Goal: Task Accomplishment & Management: Use online tool/utility

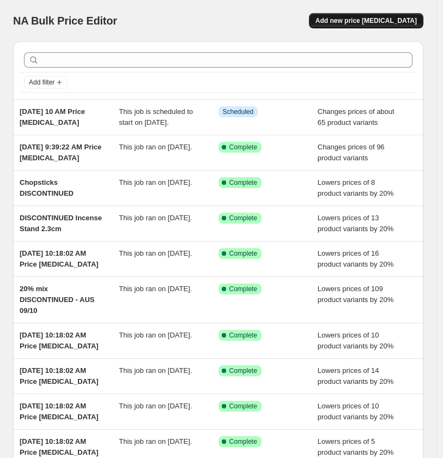
click at [384, 20] on span "Add new price [MEDICAL_DATA]" at bounding box center [365, 20] width 101 height 9
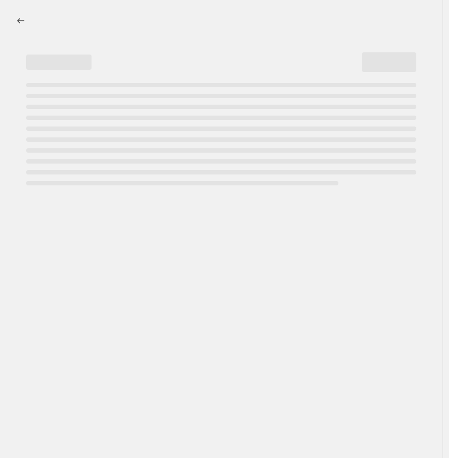
select select "percentage"
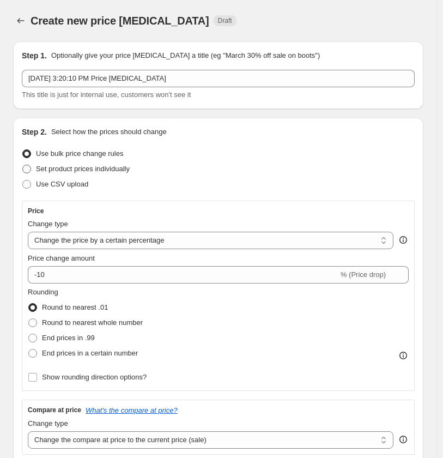
click at [29, 168] on span at bounding box center [26, 169] width 9 height 9
click at [23, 165] on input "Set product prices individually" at bounding box center [22, 165] width 1 height 1
radio input "true"
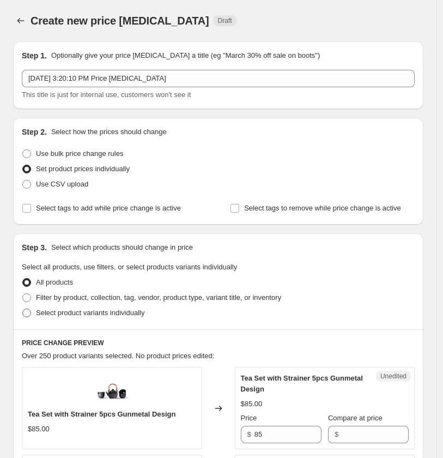
click at [27, 317] on span at bounding box center [27, 313] width 10 height 10
click at [23, 309] on input "Select product variants individually" at bounding box center [22, 308] width 1 height 1
radio input "true"
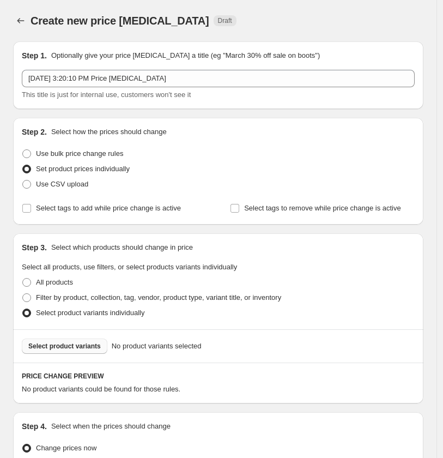
click at [69, 346] on span "Select product variants" at bounding box center [64, 346] width 72 height 9
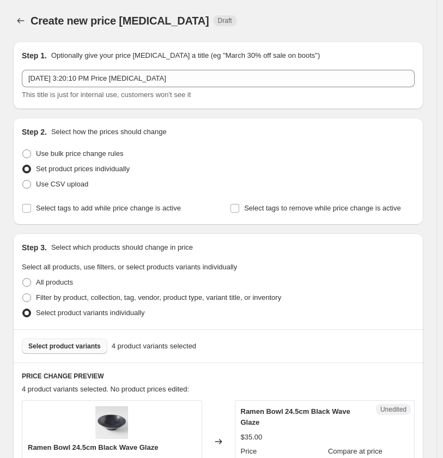
click at [66, 345] on span "Select product variants" at bounding box center [64, 346] width 72 height 9
click at [86, 345] on span "Select product variants" at bounding box center [64, 346] width 72 height 9
click at [64, 343] on span "Select product variants" at bounding box center [64, 346] width 72 height 9
click at [56, 343] on span "Select product variants" at bounding box center [64, 346] width 72 height 9
click at [84, 348] on span "Select product variants" at bounding box center [64, 346] width 72 height 9
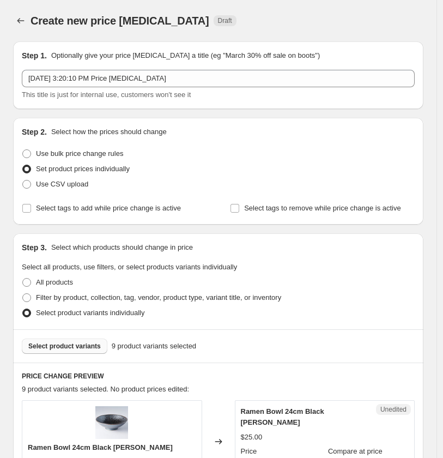
click at [81, 344] on span "Select product variants" at bounding box center [64, 346] width 72 height 9
click at [78, 344] on span "Select product variants" at bounding box center [64, 346] width 72 height 9
click at [78, 346] on span "Select product variants" at bounding box center [64, 346] width 72 height 9
click at [86, 346] on span "Select product variants" at bounding box center [64, 346] width 72 height 9
click at [78, 344] on span "Select product variants" at bounding box center [64, 346] width 72 height 9
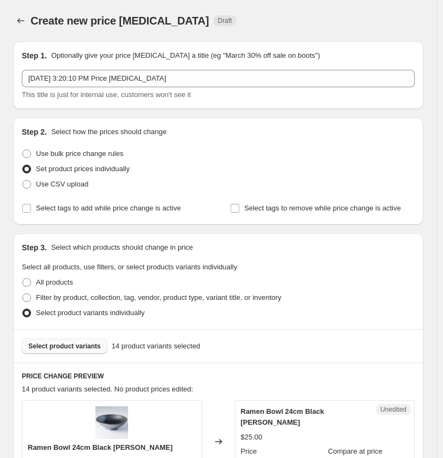
click at [73, 348] on span "Select product variants" at bounding box center [64, 346] width 72 height 9
click at [69, 345] on span "Select product variants" at bounding box center [64, 346] width 72 height 9
click at [86, 346] on span "Select product variants" at bounding box center [64, 346] width 72 height 9
click at [74, 342] on span "Select product variants" at bounding box center [64, 346] width 72 height 9
click at [83, 346] on span "Select product variants" at bounding box center [64, 346] width 72 height 9
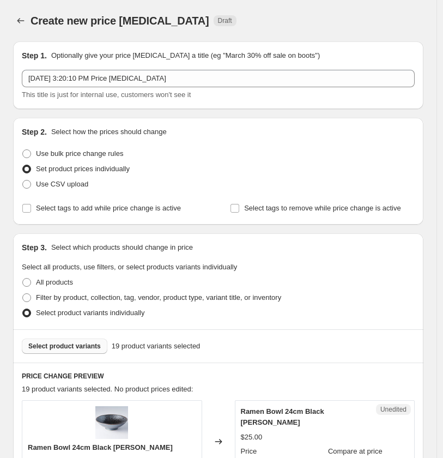
click at [74, 344] on span "Select product variants" at bounding box center [64, 346] width 72 height 9
click at [90, 345] on span "Select product variants" at bounding box center [64, 346] width 72 height 9
click at [86, 345] on span "Select product variants" at bounding box center [64, 346] width 72 height 9
click at [75, 348] on span "Select product variants" at bounding box center [64, 346] width 72 height 9
click at [72, 348] on span "Select product variants" at bounding box center [64, 346] width 72 height 9
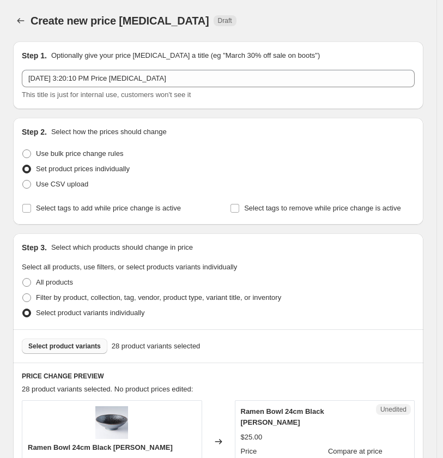
click at [50, 346] on span "Select product variants" at bounding box center [64, 346] width 72 height 9
click at [86, 345] on span "Select product variants" at bounding box center [64, 346] width 72 height 9
click at [80, 349] on span "Select product variants" at bounding box center [64, 346] width 72 height 9
click at [60, 344] on span "Select product variants" at bounding box center [64, 346] width 72 height 9
click at [88, 342] on span "Select product variants" at bounding box center [64, 346] width 72 height 9
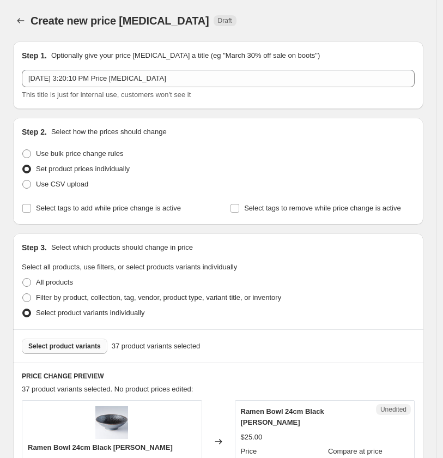
click at [80, 345] on span "Select product variants" at bounding box center [64, 346] width 72 height 9
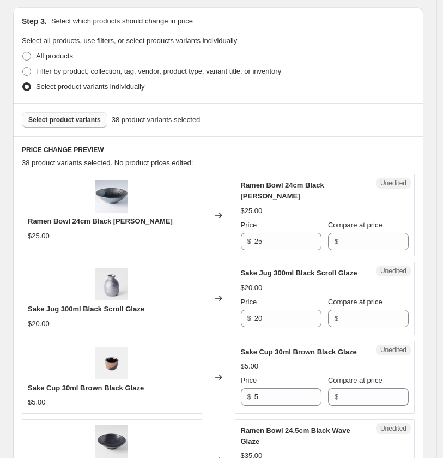
scroll to position [242, 0]
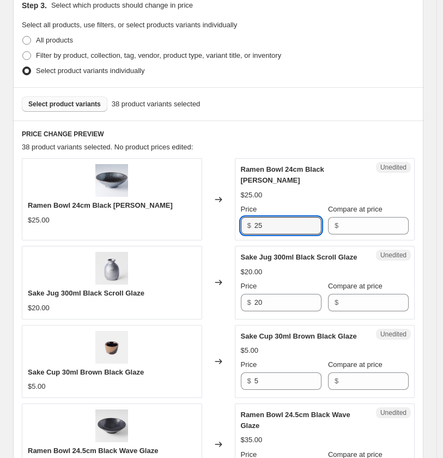
drag, startPoint x: 284, startPoint y: 210, endPoint x: 164, endPoint y: 222, distance: 121.0
click at [164, 222] on div "Ramen Bowl 24cm Black [PERSON_NAME] $25.00 Changed to Unedited Ramen Bowl 24cm …" at bounding box center [218, 199] width 393 height 82
type input "26.85"
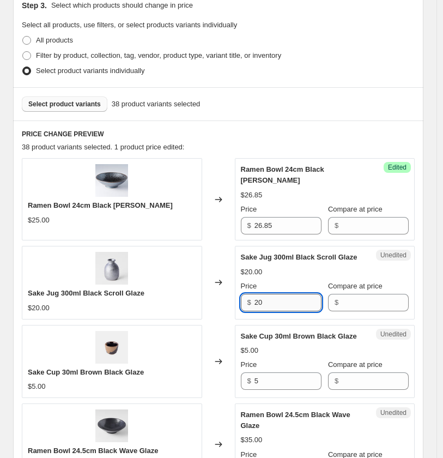
click at [289, 294] on input "20" at bounding box center [287, 302] width 67 height 17
drag, startPoint x: 277, startPoint y: 292, endPoint x: 221, endPoint y: 287, distance: 56.4
click at [208, 291] on div "Sake Jug 300ml Black Scroll Glaze $20.00 Changed to Unedited Sake Jug 300ml Bla…" at bounding box center [218, 282] width 393 height 73
type input "22"
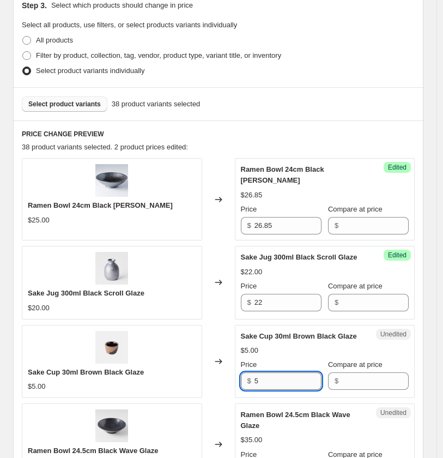
click at [291, 374] on input "5" at bounding box center [287, 380] width 67 height 17
click at [275, 372] on input "5" at bounding box center [287, 380] width 67 height 17
type input "5.75"
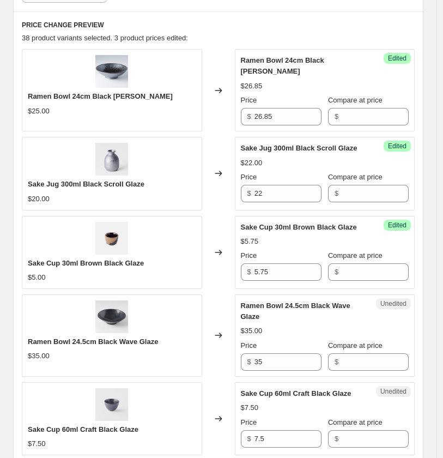
scroll to position [363, 0]
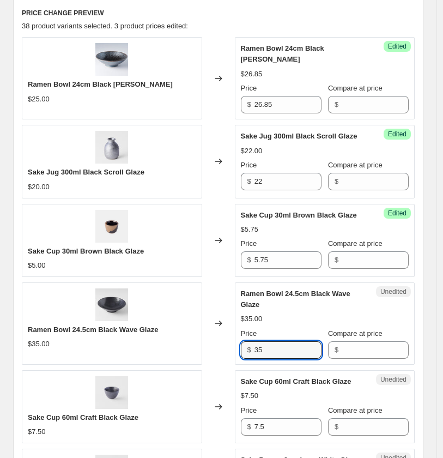
drag, startPoint x: 274, startPoint y: 340, endPoint x: 214, endPoint y: 326, distance: 62.2
click at [216, 338] on div "Ramen Bowl 24.5cm Black Wave Glaze $35.00 Changed to Unedited Ramen Bowl 24.5cm…" at bounding box center [218, 323] width 393 height 82
type input "38.5"
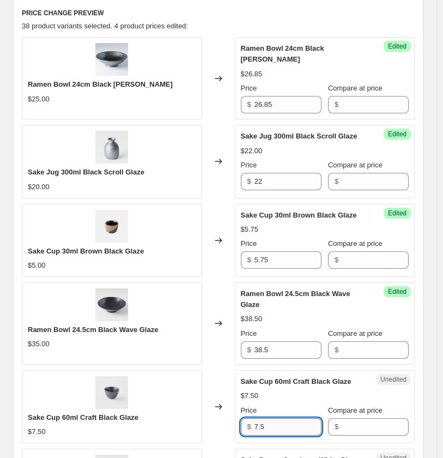
click at [293, 418] on input "7.5" at bounding box center [287, 426] width 67 height 17
drag, startPoint x: 230, startPoint y: 409, endPoint x: 175, endPoint y: 408, distance: 55.6
click at [175, 408] on div "Sake Cup 60ml Craft Black Glaze $7.50 Changed to Unedited Sake Cup 60ml Craft B…" at bounding box center [218, 406] width 393 height 73
type input "8"
click at [311, 392] on div "$7.50" at bounding box center [325, 395] width 168 height 11
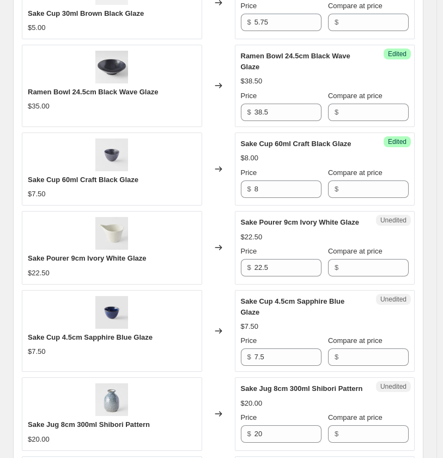
scroll to position [605, 0]
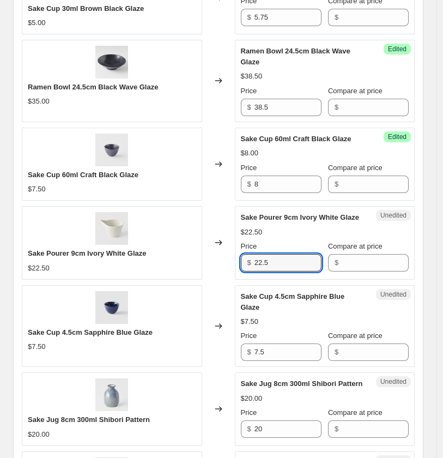
drag, startPoint x: 227, startPoint y: 246, endPoint x: 145, endPoint y: 244, distance: 81.7
click at [145, 244] on div "Sake Pourer 9cm Ivory White Glaze $22.50 Changed to Unedited Sake Pourer 9cm Iv…" at bounding box center [218, 242] width 393 height 73
type input "24.5"
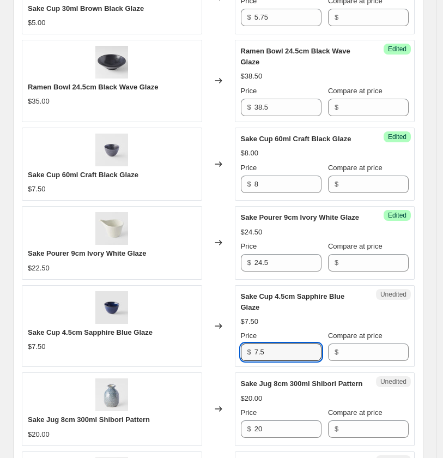
drag, startPoint x: 233, startPoint y: 329, endPoint x: 186, endPoint y: 330, distance: 46.3
click at [186, 330] on div "Sake Cup 4.5cm Sapphire Blue Glaze $7.50 Changed to Unedited Sake Cup 4.5cm Sap…" at bounding box center [218, 326] width 393 height 82
type input "8.5"
click at [270, 393] on div "$20.00" at bounding box center [325, 398] width 168 height 11
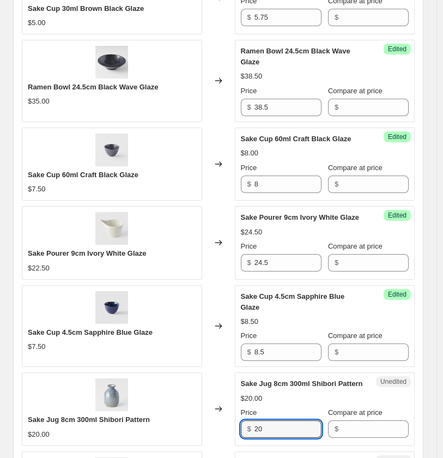
drag, startPoint x: 274, startPoint y: 412, endPoint x: 219, endPoint y: 408, distance: 55.2
click at [193, 412] on div "Sake Jug 8cm 300ml Shibori Pattern $20.00 Changed to Unedited Sake Jug 8cm 300m…" at bounding box center [218, 408] width 393 height 73
type input "22"
click at [240, 412] on div "Success Edited Sake Jug 8cm 300ml Shibori Pattern $22.00 Price $ 22 Compare at …" at bounding box center [325, 408] width 180 height 73
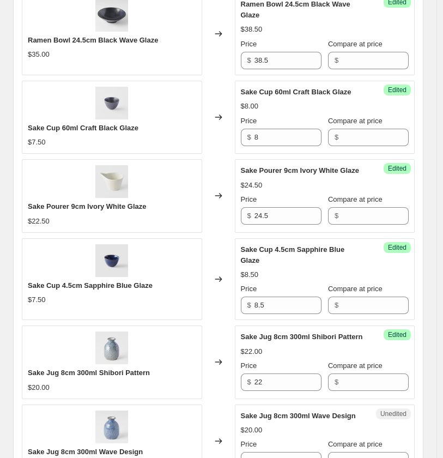
scroll to position [726, 0]
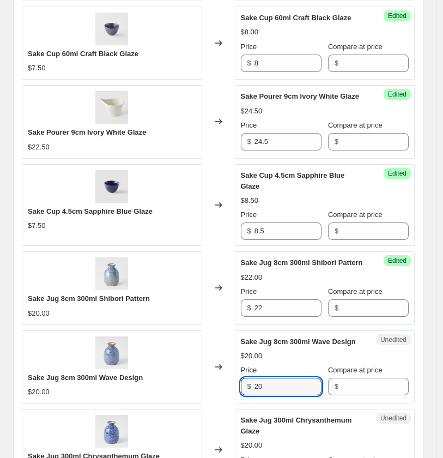
drag, startPoint x: 273, startPoint y: 373, endPoint x: 199, endPoint y: 373, distance: 74.1
click at [199, 373] on div "Sake Jug 8cm 300ml Wave Design $20.00 Changed to Unedited Sake Jug 8cm 300ml Wa…" at bounding box center [218, 366] width 393 height 73
type input "22"
click at [216, 409] on div "Changed to" at bounding box center [218, 450] width 33 height 82
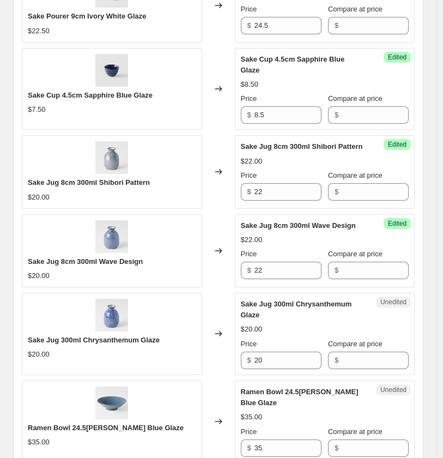
scroll to position [908, 0]
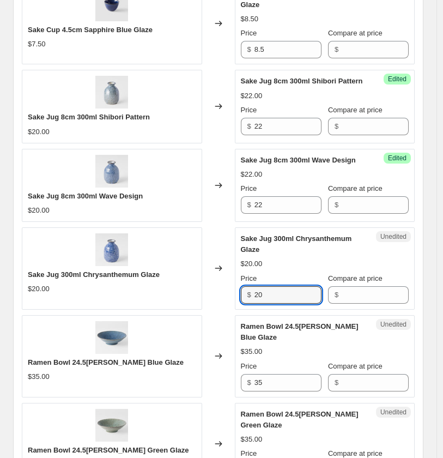
drag, startPoint x: 281, startPoint y: 275, endPoint x: 216, endPoint y: 273, distance: 64.9
click at [215, 273] on div "Sake Jug 300ml Chrysanthemum Glaze $20.00 Changed to Unedited Sake Jug 300ml Ch…" at bounding box center [218, 268] width 393 height 82
type input "22"
click at [216, 403] on div "Changed to" at bounding box center [218, 444] width 33 height 82
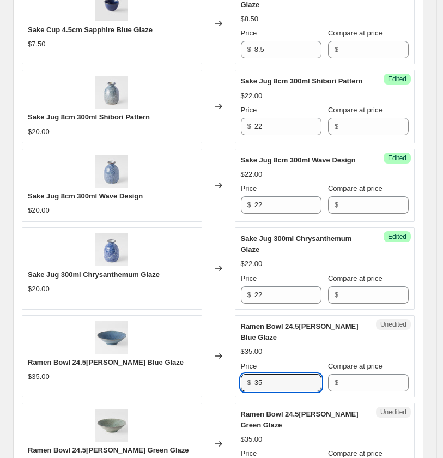
drag, startPoint x: 271, startPoint y: 367, endPoint x: 221, endPoint y: 366, distance: 49.6
click at [223, 366] on div "Ramen Bowl 24.5[PERSON_NAME] Blue Glaze $35.00 Changed to Unedited Ramen Bowl 2…" at bounding box center [218, 356] width 393 height 82
paste input "8."
type input "38.5"
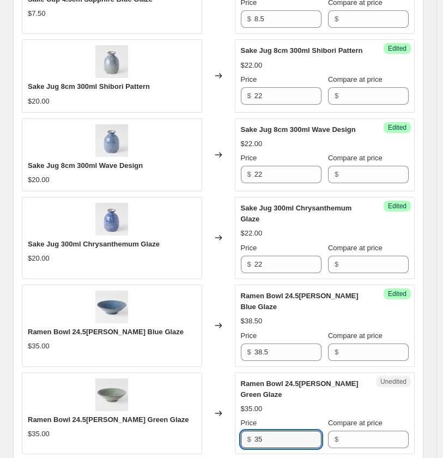
drag, startPoint x: 269, startPoint y: 451, endPoint x: 214, endPoint y: 449, distance: 55.0
click at [214, 449] on div "Ramen Bowl 24cm Black [PERSON_NAME] $25.00 Changed to Success Edited Ramen Bowl…" at bounding box center [218, 299] width 393 height 1675
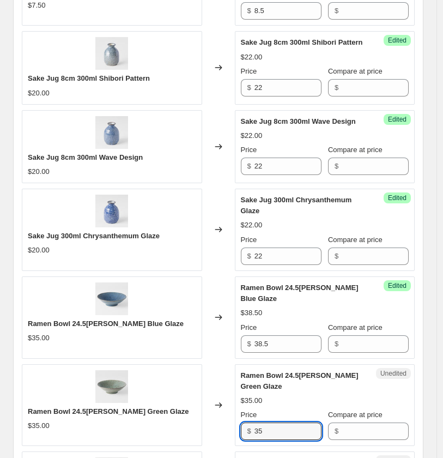
paste input "8."
type input "38.5"
click at [423, 424] on div "PRICE CHANGE PREVIEW 38 product variants selected. 11 product prices edited: Ra…" at bounding box center [218, 289] width 410 height 1746
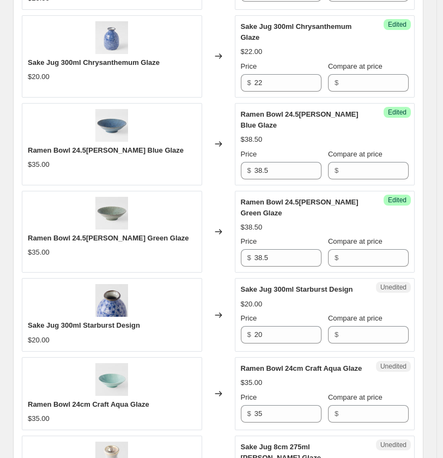
scroll to position [1128, 0]
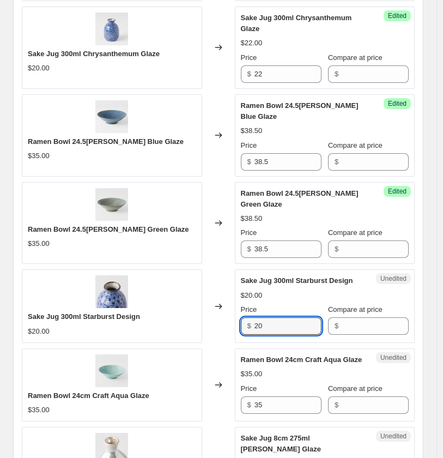
drag, startPoint x: 223, startPoint y: 309, endPoint x: 200, endPoint y: 305, distance: 23.9
click at [197, 309] on div "Sake Jug 300ml Starburst Design $20.00 Changed to Unedited Sake Jug 300ml Starb…" at bounding box center [218, 305] width 393 height 73
type input "22"
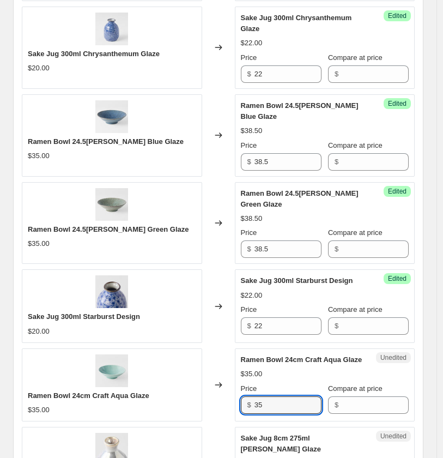
drag, startPoint x: 279, startPoint y: 390, endPoint x: 216, endPoint y: 386, distance: 63.3
click at [216, 385] on div "Ramen Bowl 24cm Craft Aqua Glaze $35.00 Changed to Unedited Ramen Bowl 24cm Cra…" at bounding box center [218, 384] width 393 height 73
paste input "8."
type input "38.5"
click at [433, 411] on div "Create new price [MEDICAL_DATA]. This page is ready Create new price [MEDICAL_D…" at bounding box center [218, 21] width 436 height 2298
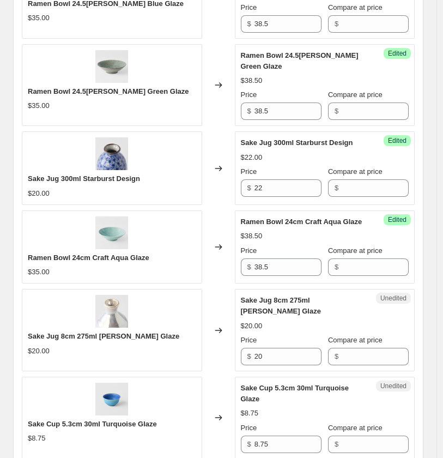
scroll to position [1310, 0]
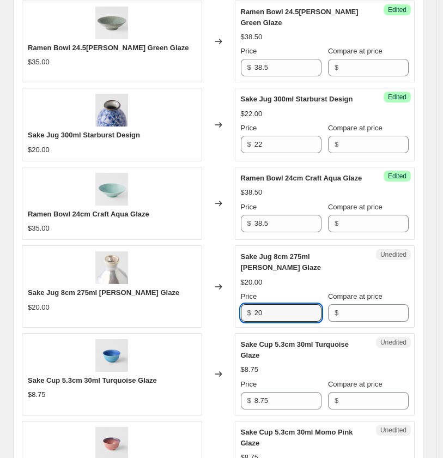
drag, startPoint x: 275, startPoint y: 291, endPoint x: 161, endPoint y: 289, distance: 113.3
click at [161, 289] on div "Sake Jug 8cm 275ml [PERSON_NAME] Glaze $20.00 Changed to Unedited Sake Jug 8cm …" at bounding box center [218, 286] width 393 height 82
type input "22"
click at [217, 384] on div "Changed to" at bounding box center [218, 374] width 33 height 82
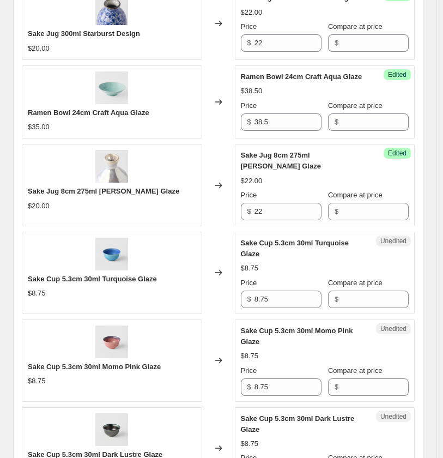
scroll to position [1431, 0]
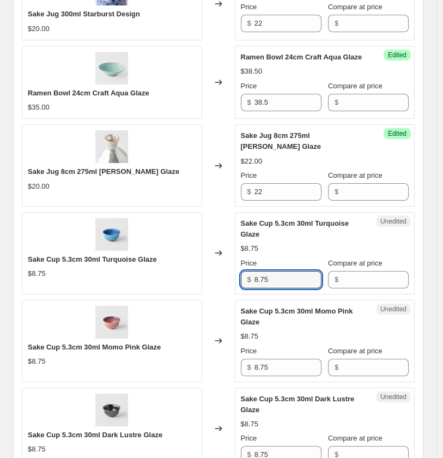
drag, startPoint x: 285, startPoint y: 259, endPoint x: 166, endPoint y: 256, distance: 119.9
click at [166, 256] on div "Sake Cup 5.3cm 30ml Turquoise Glaze $8.75 Changed to Unedited Sake Cup 5.3cm 30…" at bounding box center [218, 253] width 393 height 82
type input "9"
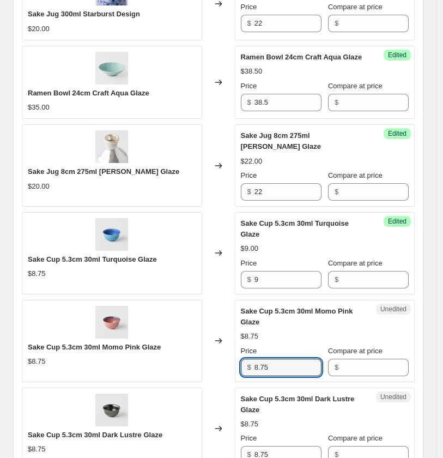
drag, startPoint x: 298, startPoint y: 353, endPoint x: 208, endPoint y: 345, distance: 90.8
click at [208, 345] on div "Sake Cup 5.3cm 30ml Momo Pink Glaze $8.75 Changed to Unedited Sake Cup 5.3cm 30…" at bounding box center [218, 341] width 393 height 82
type input "9"
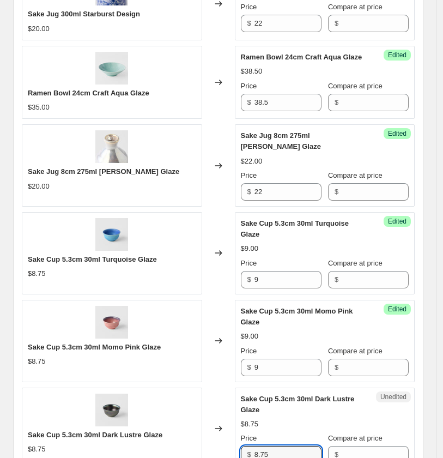
drag, startPoint x: 281, startPoint y: 432, endPoint x: 205, endPoint y: 431, distance: 75.2
click at [205, 431] on div "Sake Cup 5.3cm 30ml Dark Lustre Glaze $8.75 Changed to Unedited Sake Cup 5.3cm …" at bounding box center [218, 428] width 393 height 82
type input "9"
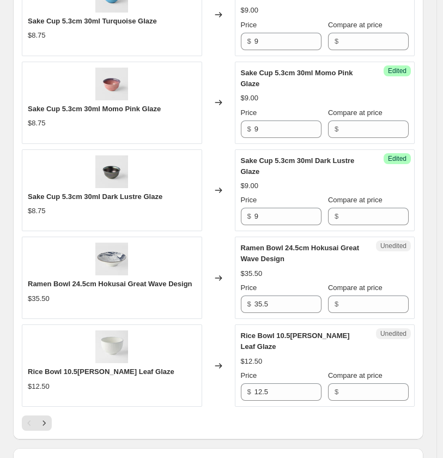
scroll to position [1673, 0]
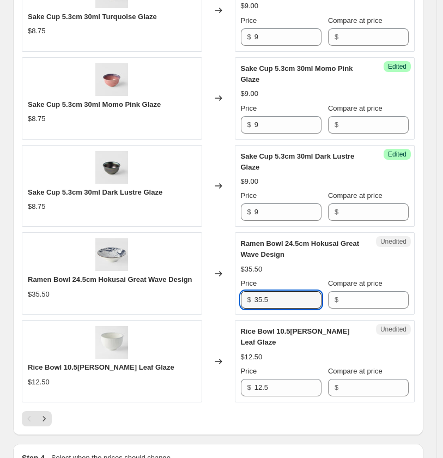
drag, startPoint x: 254, startPoint y: 281, endPoint x: 83, endPoint y: 274, distance: 171.2
click at [83, 274] on div "Ramen Bowl 24.5cm Hokusai Great Wave Design $35.50 Changed to Unedited Ramen Bo…" at bounding box center [218, 273] width 393 height 82
type input "38.5"
click at [287, 379] on input "12.5" at bounding box center [287, 387] width 67 height 17
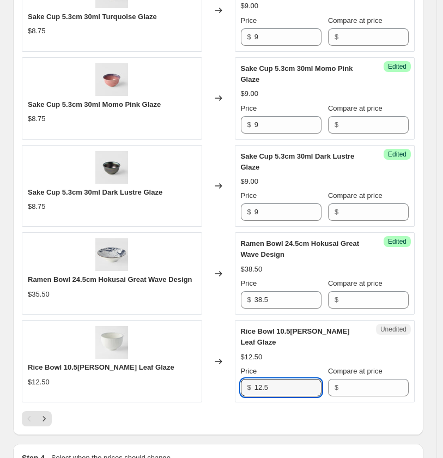
drag, startPoint x: 287, startPoint y: 360, endPoint x: 131, endPoint y: 346, distance: 156.5
click at [132, 346] on div "Rice Bowl 10.5[PERSON_NAME] Leaf Glaze $12.50 Changed to Unedited Rice Bowl 10.…" at bounding box center [218, 361] width 393 height 82
type input "14.5"
click at [46, 413] on icon "Next" at bounding box center [44, 418] width 11 height 11
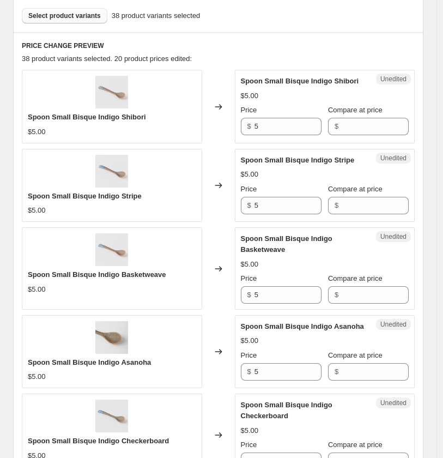
scroll to position [329, 0]
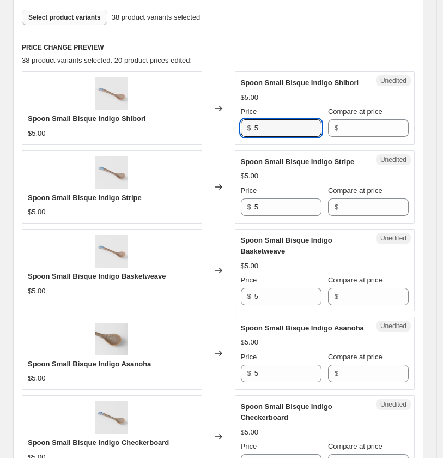
click at [206, 124] on div "Spoon Small Bisque Indigo Shibori $5.00 Changed to Unedited Spoon Small Bisque …" at bounding box center [218, 107] width 393 height 73
type input "6"
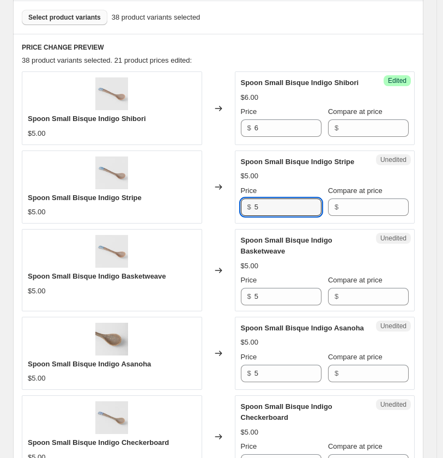
drag, startPoint x: 271, startPoint y: 206, endPoint x: 228, endPoint y: 204, distance: 43.1
click at [228, 204] on div "Spoon Small Bisque Indigo Stripe $5.00 Changed to Unedited Spoon Small Bisque I…" at bounding box center [218, 186] width 393 height 73
type input "6"
drag, startPoint x: 276, startPoint y: 296, endPoint x: 228, endPoint y: 292, distance: 48.1
click at [229, 292] on div "Spoon Small Bisque Indigo Basketweave $5.00 Changed to Unedited Spoon Small Bis…" at bounding box center [218, 270] width 393 height 82
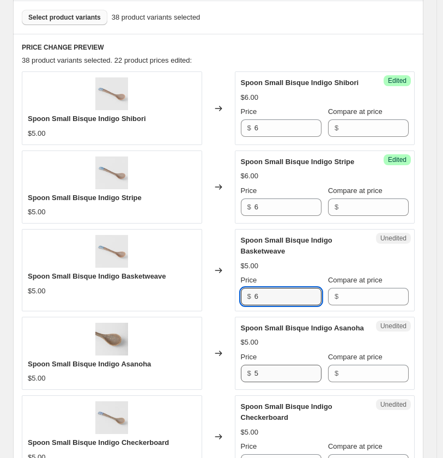
type input "6"
drag, startPoint x: 269, startPoint y: 367, endPoint x: 211, endPoint y: 366, distance: 57.8
click at [210, 366] on div "Spoon Small Bisque Indigo Asanoha $5.00 Changed to Unedited Spoon Small Bisque …" at bounding box center [218, 353] width 393 height 73
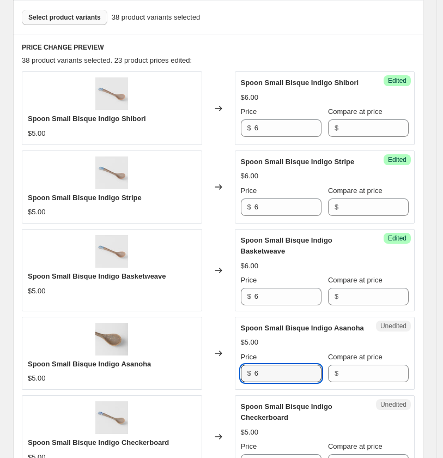
type input "6"
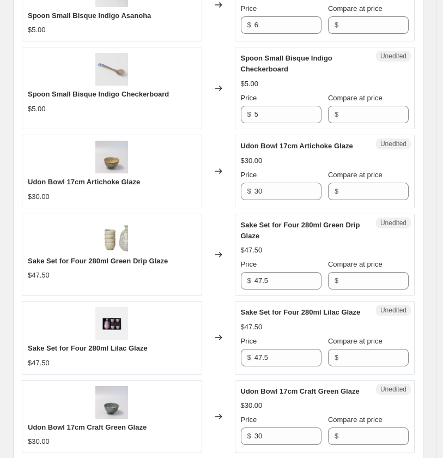
scroll to position [692, 0]
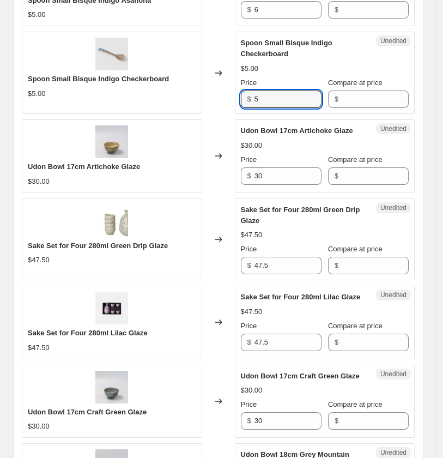
drag, startPoint x: 281, startPoint y: 97, endPoint x: 145, endPoint y: 90, distance: 135.3
click at [145, 90] on div "Spoon Small Bisque Indigo Checkerboard $5.00 Changed to Unedited Spoon Small Bi…" at bounding box center [218, 73] width 393 height 82
type input "6"
click at [435, 224] on div "Create new price [MEDICAL_DATA]. This page is ready Create new price [MEDICAL_D…" at bounding box center [218, 370] width 436 height 2125
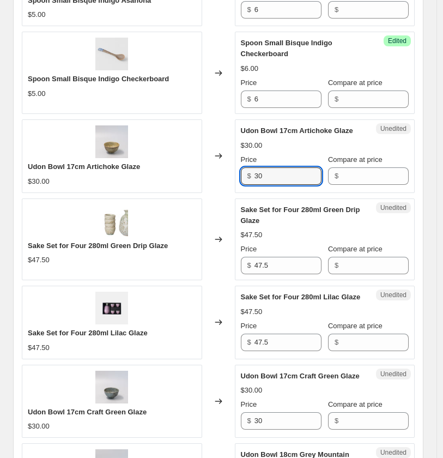
drag, startPoint x: 241, startPoint y: 178, endPoint x: 162, endPoint y: 179, distance: 79.0
click at [162, 179] on div "Udon Bowl 17cm Artichoke Glaze $30.00 Changed to Unedited Udon Bowl 17cm Artich…" at bounding box center [218, 155] width 393 height 73
type input "32.5"
click at [290, 267] on input "47.5" at bounding box center [287, 265] width 67 height 17
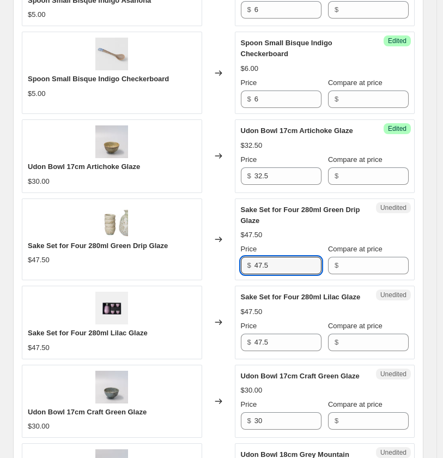
drag, startPoint x: 279, startPoint y: 266, endPoint x: 238, endPoint y: 265, distance: 41.4
click at [238, 265] on div "Unedited Sake Set for Four 280ml Green Drip Glaze $47.50 Price $ 47.5 Compare a…" at bounding box center [325, 239] width 180 height 82
paste input "8"
type input "48.5"
drag, startPoint x: 281, startPoint y: 343, endPoint x: 202, endPoint y: 338, distance: 79.7
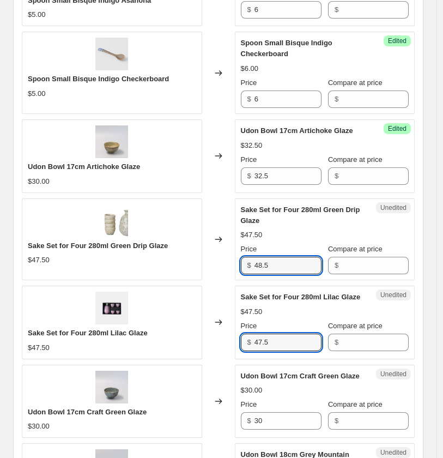
click at [202, 338] on div "Sake Set for Four 280ml Lilac Glaze $47.50 Changed to Unedited Sake Set for Fou…" at bounding box center [218, 321] width 393 height 73
paste input "8"
type input "48.5"
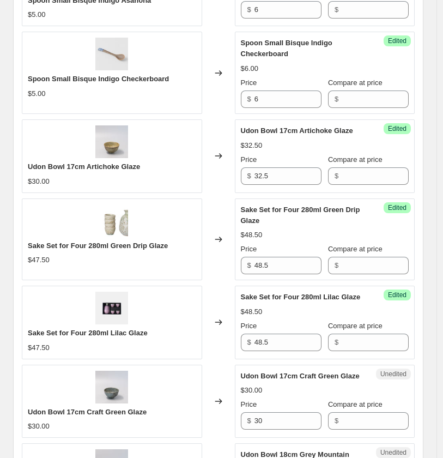
click at [435, 353] on div "Create new price [MEDICAL_DATA]. This page is ready Create new price [MEDICAL_D…" at bounding box center [218, 370] width 436 height 2125
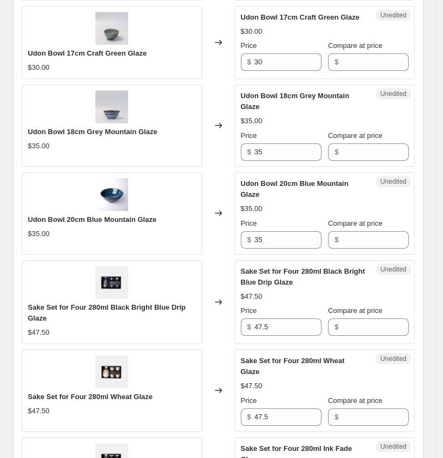
scroll to position [1055, 0]
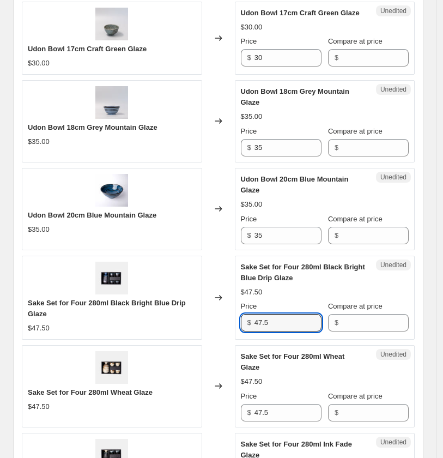
drag, startPoint x: 281, startPoint y: 323, endPoint x: 117, endPoint y: 307, distance: 165.3
click at [117, 307] on div "Sake Set for Four 280ml Black Bright Blue Drip Glaze $47.50 Changed to Unedited…" at bounding box center [218, 298] width 393 height 84
paste input "8"
type input "48.5"
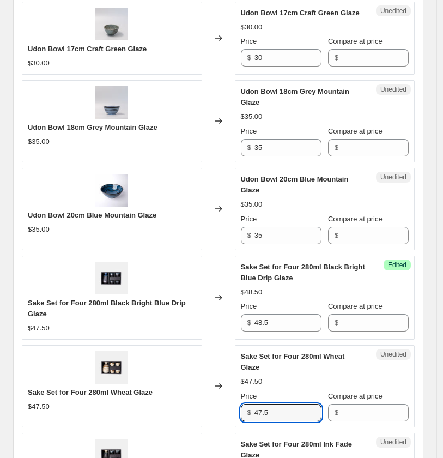
drag, startPoint x: 278, startPoint y: 412, endPoint x: 169, endPoint y: 404, distance: 109.2
click at [171, 406] on div "Sake Set for Four 280ml Wheat Glaze $47.50 Changed to Unedited Sake Set for Fou…" at bounding box center [218, 386] width 393 height 82
paste input "8"
type input "48.5"
click at [436, 392] on div "Create new price [MEDICAL_DATA]. This page is ready Create new price [MEDICAL_D…" at bounding box center [218, 7] width 436 height 2125
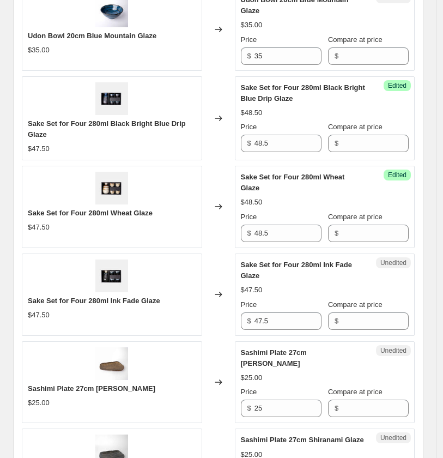
scroll to position [1237, 0]
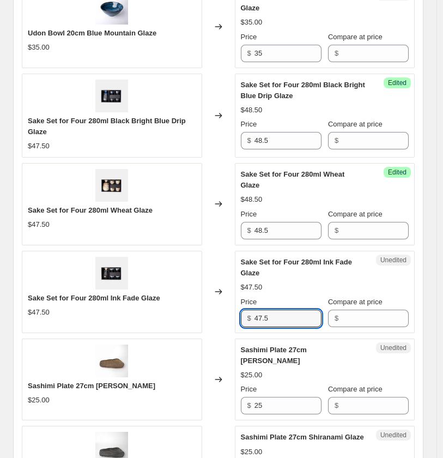
drag, startPoint x: 293, startPoint y: 321, endPoint x: 209, endPoint y: 314, distance: 84.7
click at [209, 314] on div "Sake Set for Four 280ml Ink Fade Glaze $47.50 Changed to Unedited Sake Set for …" at bounding box center [218, 292] width 393 height 82
paste input "8"
type input "48.5"
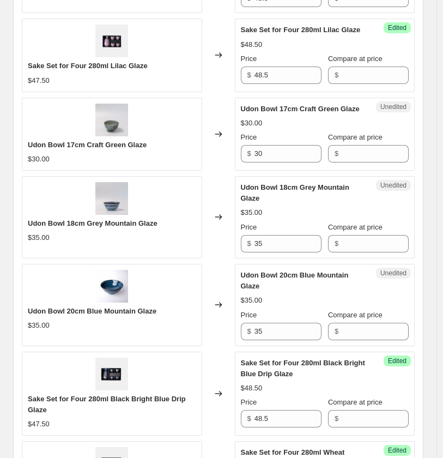
scroll to position [873, 0]
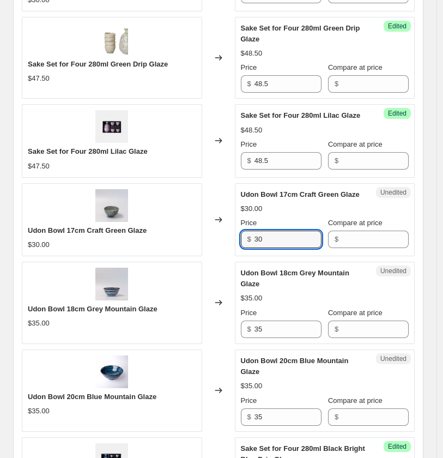
drag, startPoint x: 289, startPoint y: 233, endPoint x: 197, endPoint y: 232, distance: 92.1
click at [197, 232] on div "Udon Bowl 17cm Craft Green Glaze $30.00 Changed to Unedited Udon Bowl 17cm Craf…" at bounding box center [218, 219] width 393 height 73
type input "32.5"
click at [224, 350] on div "Changed to" at bounding box center [218, 390] width 33 height 82
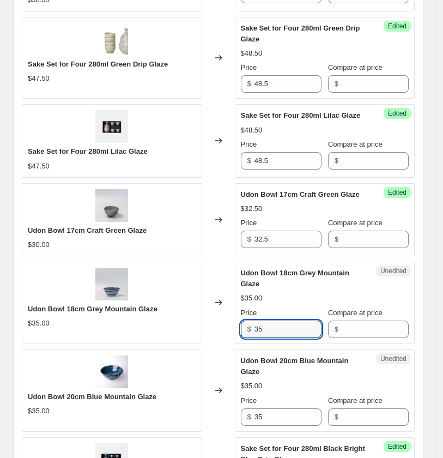
drag, startPoint x: 284, startPoint y: 321, endPoint x: 148, endPoint y: 314, distance: 137.0
click at [148, 314] on div "Udon Bowl 18cm Grey Mountain Glaze $35.00 Changed to Unedited Udon Bowl 18cm Gr…" at bounding box center [218, 303] width 393 height 82
click at [282, 333] on input "35" at bounding box center [287, 328] width 67 height 17
drag, startPoint x: 205, startPoint y: 327, endPoint x: 193, endPoint y: 305, distance: 25.6
click at [199, 325] on div "Udon Bowl 18cm Grey Mountain Glaze $35.00 Changed to Unedited Udon Bowl 18cm Gr…" at bounding box center [218, 303] width 393 height 82
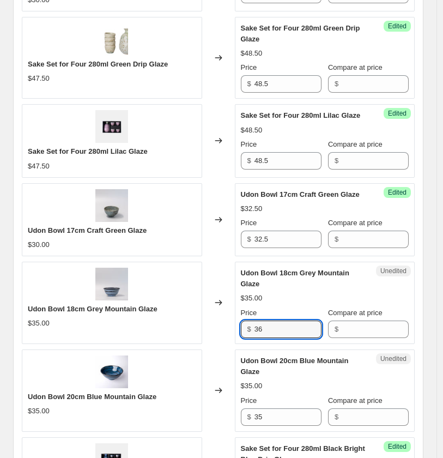
type input "36"
click at [436, 326] on div "Create new price [MEDICAL_DATA]. This page is ready Create new price [MEDICAL_D…" at bounding box center [218, 189] width 436 height 2125
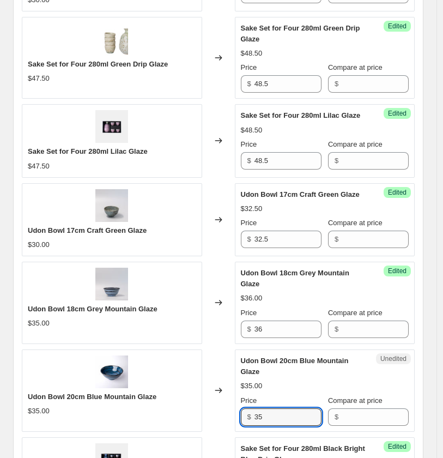
drag, startPoint x: 278, startPoint y: 419, endPoint x: 196, endPoint y: 417, distance: 82.3
click at [196, 417] on div "Udon Bowl 20cm Blue Mountain Glaze $35.00 Changed to Unedited Udon Bowl 20cm Bl…" at bounding box center [218, 390] width 393 height 82
type input "38"
click at [436, 399] on div "Create new price [MEDICAL_DATA]. This page is ready Create new price [MEDICAL_D…" at bounding box center [218, 189] width 436 height 2125
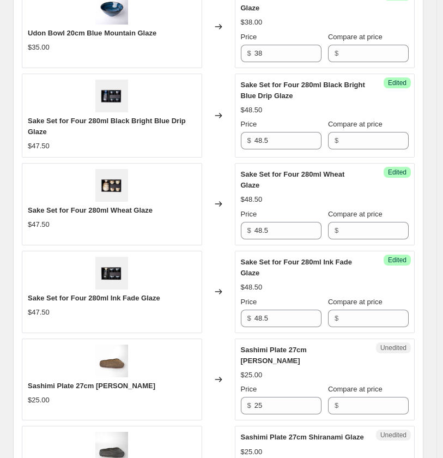
scroll to position [1297, 0]
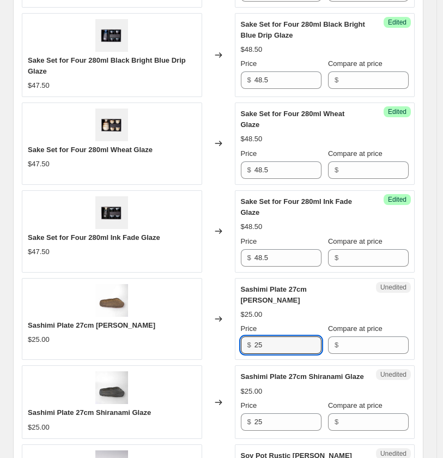
drag, startPoint x: 279, startPoint y: 335, endPoint x: 224, endPoint y: 335, distance: 54.5
click at [224, 335] on div "Sashimi Plate 27cm [PERSON_NAME] $25.00 Changed to Unedited Sashimi Plate 27cm …" at bounding box center [218, 319] width 393 height 82
paste input "9.8"
type input "29.85"
drag, startPoint x: 246, startPoint y: 412, endPoint x: 200, endPoint y: 406, distance: 46.2
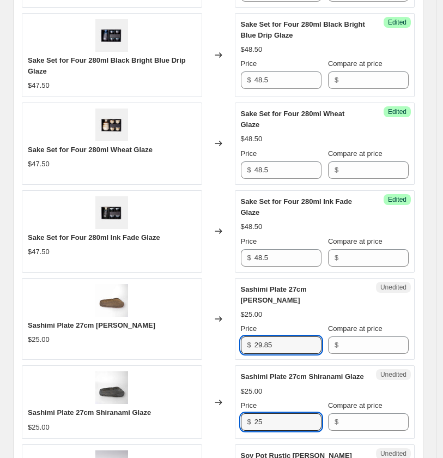
click at [194, 409] on div "Sashimi Plate 27cm Shiranami Glaze $25.00 Changed to Unedited Sashimi Plate 27c…" at bounding box center [218, 401] width 393 height 73
paste input "9.8"
type input "29.85"
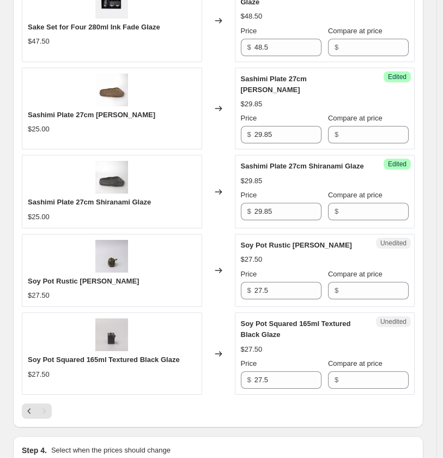
scroll to position [1539, 0]
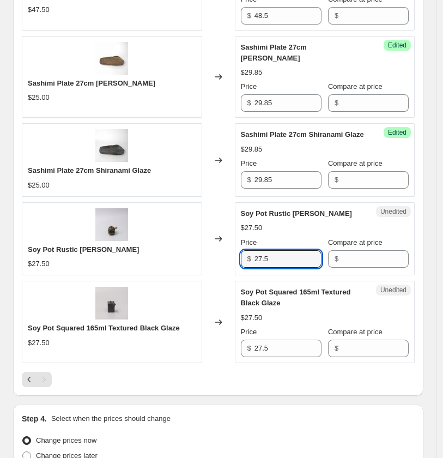
drag, startPoint x: 289, startPoint y: 250, endPoint x: 218, endPoint y: 258, distance: 71.3
click at [189, 246] on div "Soy Pot Rustic Sage Brown $27.50 Changed to Unedited Soy Pot Rustic Sage Brown …" at bounding box center [218, 238] width 393 height 73
paste input "9"
type input "29.5"
drag, startPoint x: 253, startPoint y: 333, endPoint x: 133, endPoint y: 324, distance: 120.8
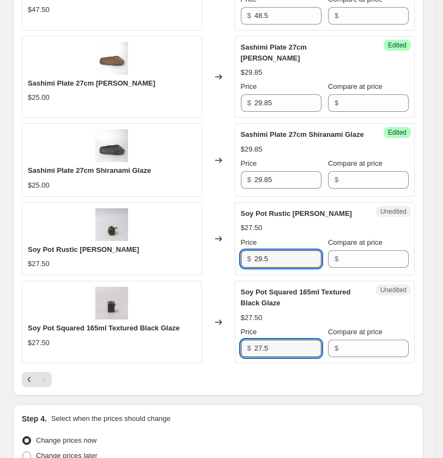
click at [133, 324] on div "Soy Pot Squared 165ml Textured Black Glaze $27.50 Changed to Unedited Soy Pot S…" at bounding box center [218, 322] width 393 height 82
paste input "9"
type input "29.5"
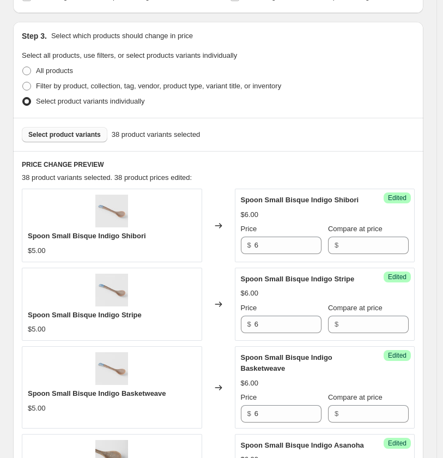
scroll to position [208, 0]
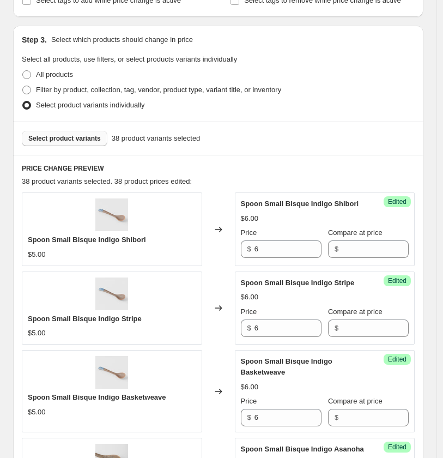
click at [86, 136] on span "Select product variants" at bounding box center [64, 138] width 72 height 9
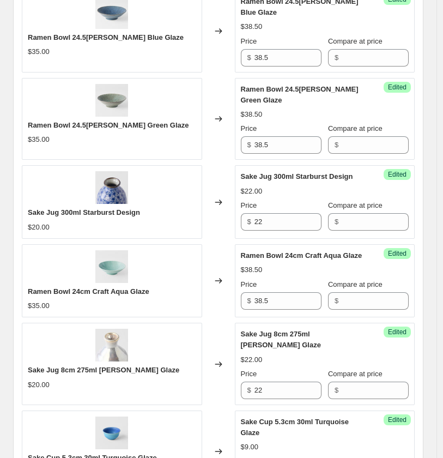
scroll to position [1237, 0]
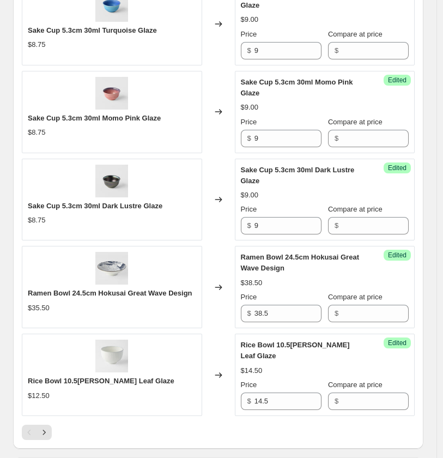
scroll to position [1660, 0]
click at [45, 429] on icon "Next" at bounding box center [44, 431] width 3 height 5
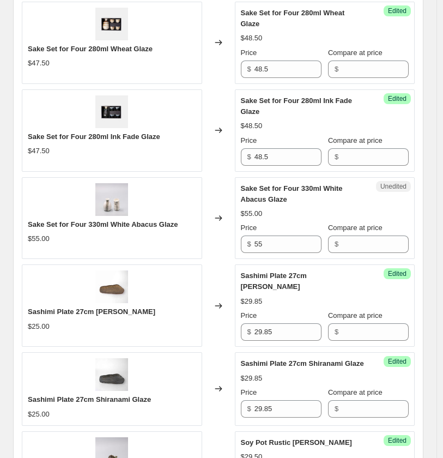
scroll to position [1358, 0]
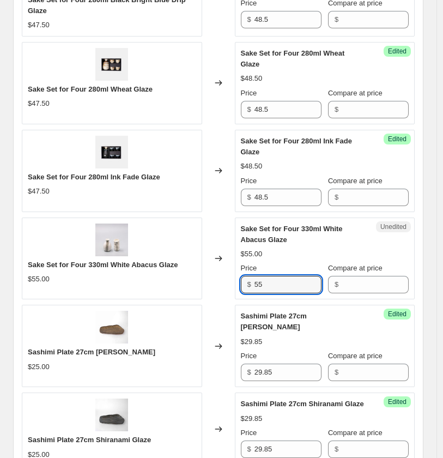
drag, startPoint x: 281, startPoint y: 286, endPoint x: 154, endPoint y: 289, distance: 127.0
click at [154, 289] on div "Sake Set for Four 330ml White Abacus Glaze $55.00 Changed to Unedited Sake Set …" at bounding box center [218, 258] width 393 height 82
type input "58.5"
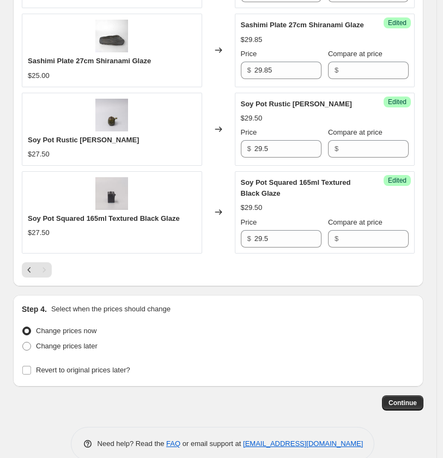
scroll to position [1748, 0]
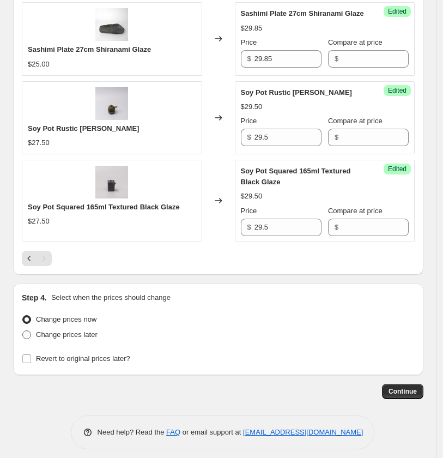
click at [26, 330] on span at bounding box center [26, 334] width 9 height 9
click at [23, 330] on input "Change prices later" at bounding box center [22, 330] width 1 height 1
radio input "true"
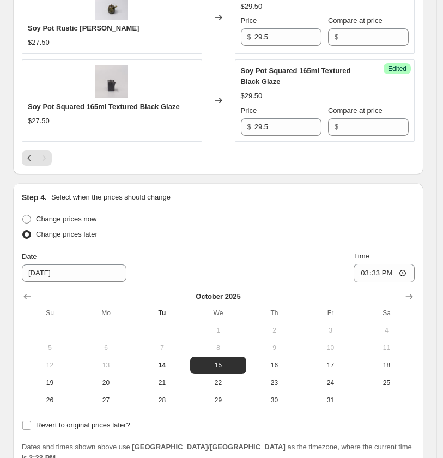
scroll to position [1869, 0]
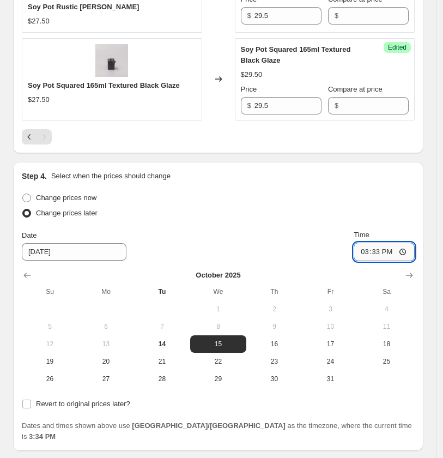
click at [407, 243] on input "15:33" at bounding box center [384, 251] width 61 height 19
drag, startPoint x: 383, startPoint y: 243, endPoint x: 335, endPoint y: 242, distance: 48.0
click at [335, 242] on div "Date [DATE] Time 03:33" at bounding box center [218, 245] width 393 height 32
click at [373, 242] on input "03:00" at bounding box center [384, 251] width 61 height 19
click at [364, 244] on input "03:00" at bounding box center [384, 251] width 61 height 19
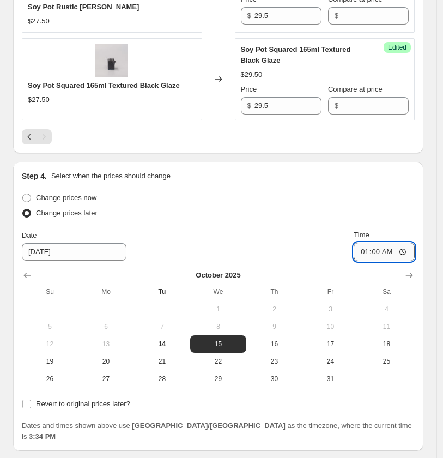
type input "10:00"
click at [380, 190] on div "Change prices now" at bounding box center [218, 197] width 393 height 15
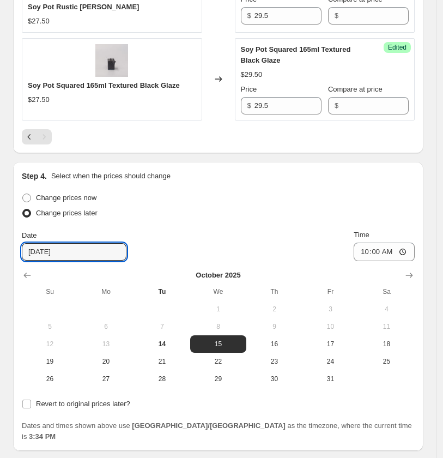
drag, startPoint x: 75, startPoint y: 251, endPoint x: -2, endPoint y: 242, distance: 77.2
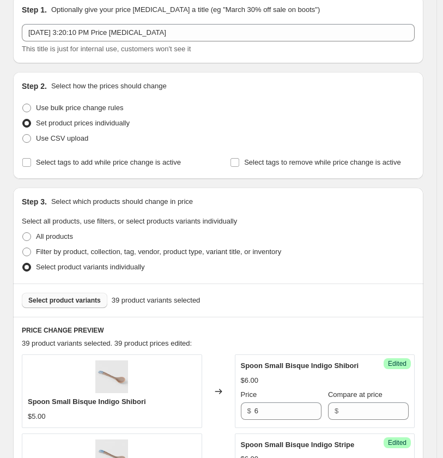
scroll to position [0, 0]
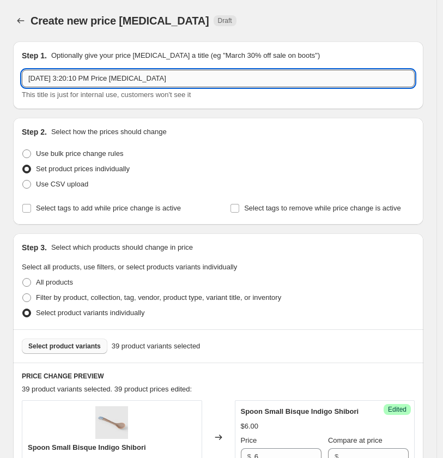
click at [99, 78] on input "[DATE] 3:20:10 PM Price [MEDICAL_DATA]" at bounding box center [218, 78] width 393 height 17
drag, startPoint x: 113, startPoint y: 76, endPoint x: 96, endPoint y: 75, distance: 16.9
click at [96, 75] on input "[DATE] 3:20:10 PM Price [MEDICAL_DATA]" at bounding box center [218, 78] width 393 height 17
click at [74, 78] on input "[DATE] 3:20:10 PM Price [MEDICAL_DATA]" at bounding box center [218, 78] width 393 height 17
click at [187, 76] on input "[DATE] 3:20:10 PM Price [MEDICAL_DATA]" at bounding box center [218, 78] width 393 height 17
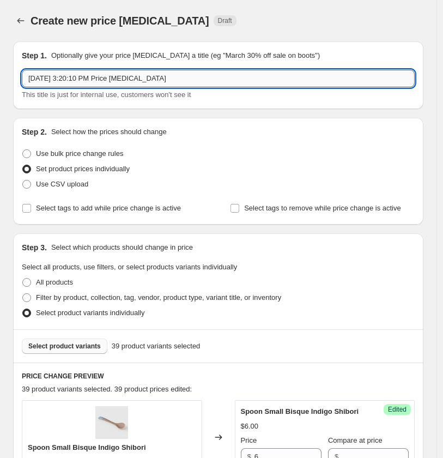
drag, startPoint x: 115, startPoint y: 76, endPoint x: 77, endPoint y: 76, distance: 38.1
click at [77, 76] on input "[DATE] 3:20:10 PM Price [MEDICAL_DATA]" at bounding box center [218, 78] width 393 height 17
drag, startPoint x: 73, startPoint y: 78, endPoint x: -26, endPoint y: 75, distance: 99.2
click at [0, 75] on html "Home Settings Plans Skip to content Create new price [MEDICAL_DATA]. This page …" at bounding box center [221, 229] width 443 height 458
paste input "[DATE]"
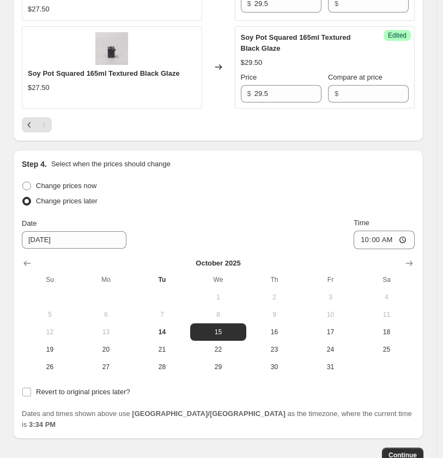
scroll to position [1935, 0]
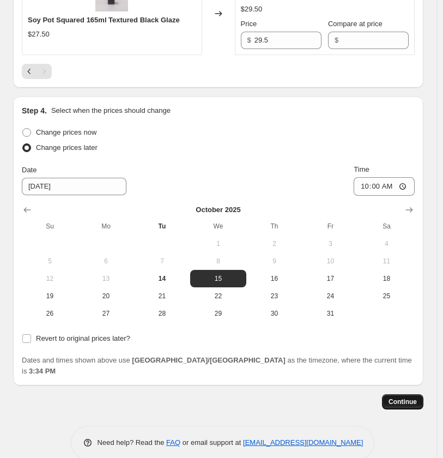
type input "[DATE] 10 AM Price [MEDICAL_DATA]"
click at [412, 397] on span "Continue" at bounding box center [402, 401] width 28 height 9
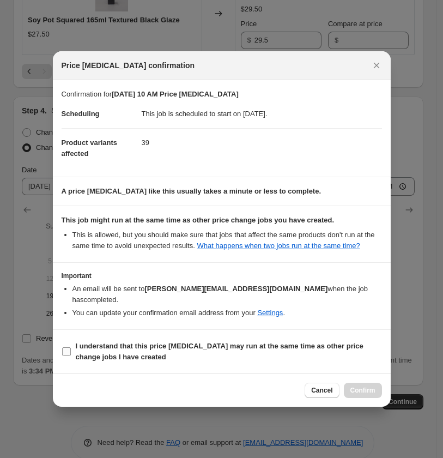
click at [71, 352] on span ":r24:" at bounding box center [67, 351] width 10 height 10
click at [71, 352] on input "I understand that this price [MEDICAL_DATA] may run at the same time as other p…" at bounding box center [66, 351] width 9 height 9
checkbox input "true"
click at [364, 393] on span "Confirm" at bounding box center [362, 390] width 25 height 9
